Goal: Transaction & Acquisition: Purchase product/service

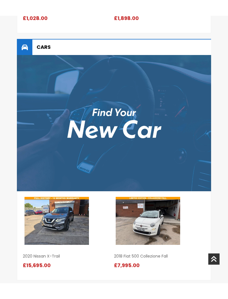
scroll to position [1073, 0]
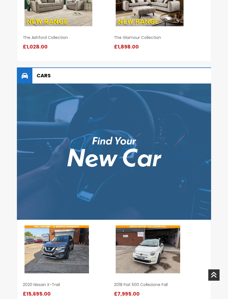
click at [47, 43] on span "£1,028.00" at bounding box center [36, 46] width 27 height 7
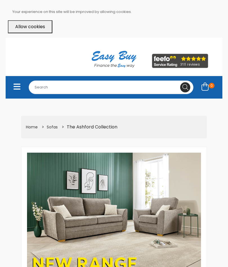
select select "104"
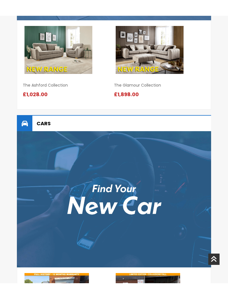
scroll to position [715, 0]
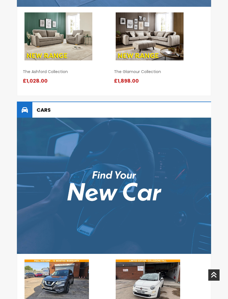
click at [51, 118] on h2 "Cars" at bounding box center [114, 110] width 195 height 16
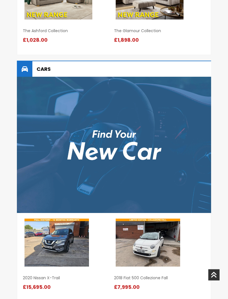
scroll to position [932, 0]
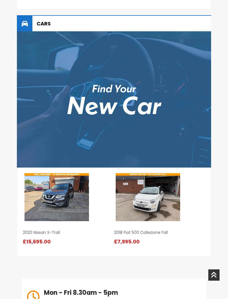
click at [80, 106] on img at bounding box center [114, 99] width 195 height 136
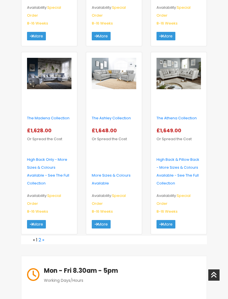
scroll to position [928, 0]
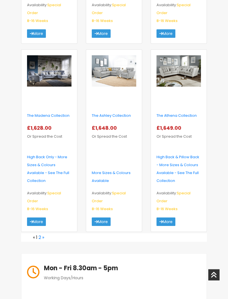
click at [44, 234] on link "»" at bounding box center [43, 237] width 2 height 6
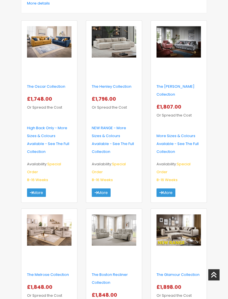
scroll to position [173, 0]
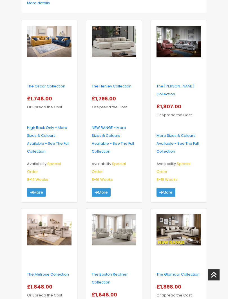
click at [179, 224] on img at bounding box center [179, 230] width 45 height 32
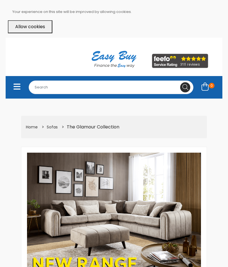
select select "104"
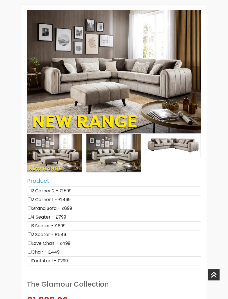
scroll to position [143, 0]
click at [32, 189] on input"] "checkbox" at bounding box center [30, 191] width 4 height 4
checkbox input"] "true"
type input "1599"
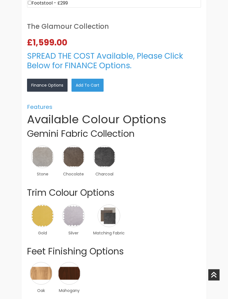
scroll to position [400, 0]
click at [76, 154] on img at bounding box center [73, 157] width 23 height 23
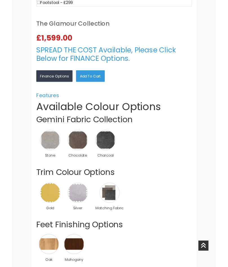
scroll to position [416, 0]
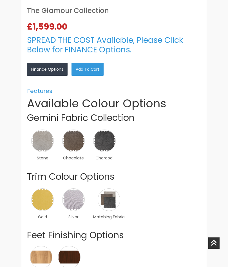
click at [0, 0] on link "×" at bounding box center [0, 0] width 0 height 0
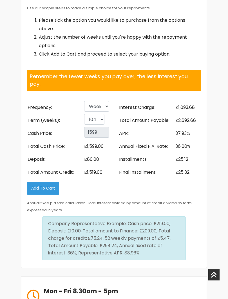
scroll to position [1248, 0]
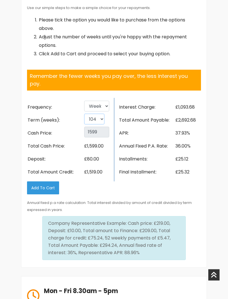
click at [98, 114] on select "26 52 78 104" at bounding box center [94, 119] width 20 height 11
select select "52"
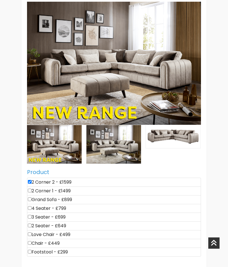
scroll to position [151, 0]
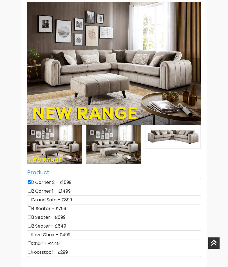
click at [58, 68] on img at bounding box center [114, 63] width 174 height 123
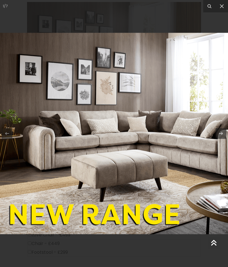
click at [213, 244] on icon at bounding box center [214, 243] width 6 height 11
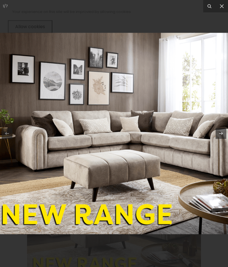
click at [221, 7] on icon at bounding box center [222, 6] width 7 height 7
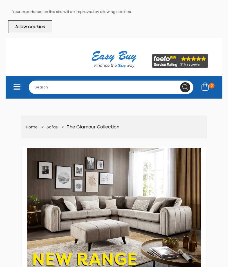
scroll to position [151, 0]
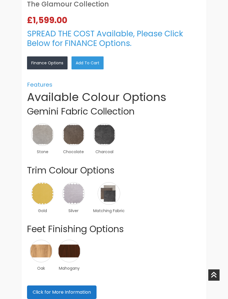
click at [45, 184] on img at bounding box center [42, 193] width 23 height 23
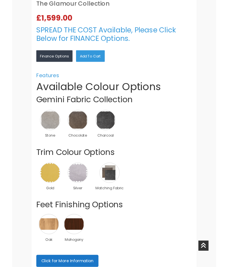
scroll to position [439, 0]
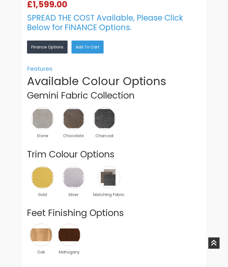
click at [0, 0] on img at bounding box center [0, 0] width 0 height 0
click at [0, 0] on link "×" at bounding box center [0, 0] width 0 height 0
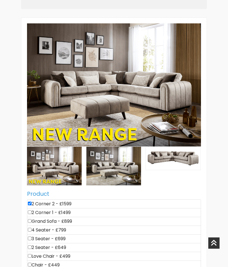
scroll to position [120, 0]
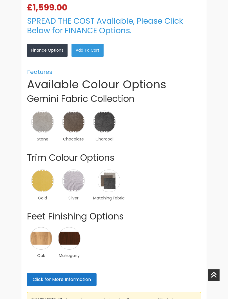
click at [73, 231] on img at bounding box center [69, 238] width 23 height 23
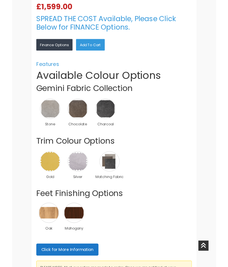
scroll to position [451, 0]
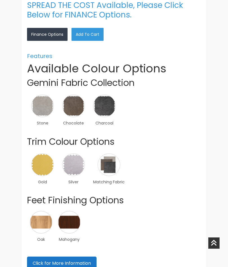
click at [0, 0] on link "×" at bounding box center [0, 0] width 0 height 0
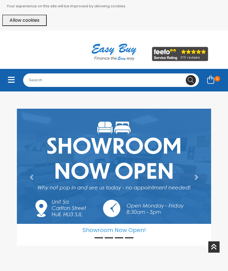
scroll to position [679, 0]
